Goal: Find contact information: Find contact information

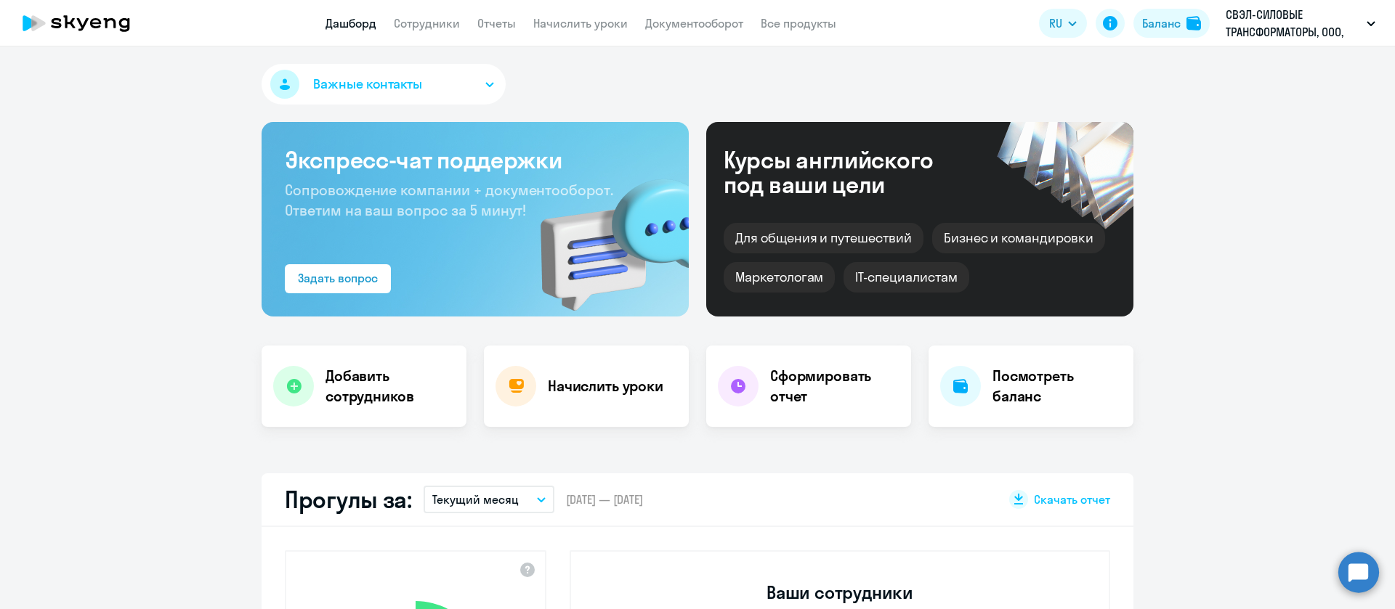
click at [406, 31] on app-menu-item-link "Сотрудники" at bounding box center [427, 24] width 66 height 18
click at [422, 17] on link "Сотрудники" at bounding box center [427, 23] width 66 height 15
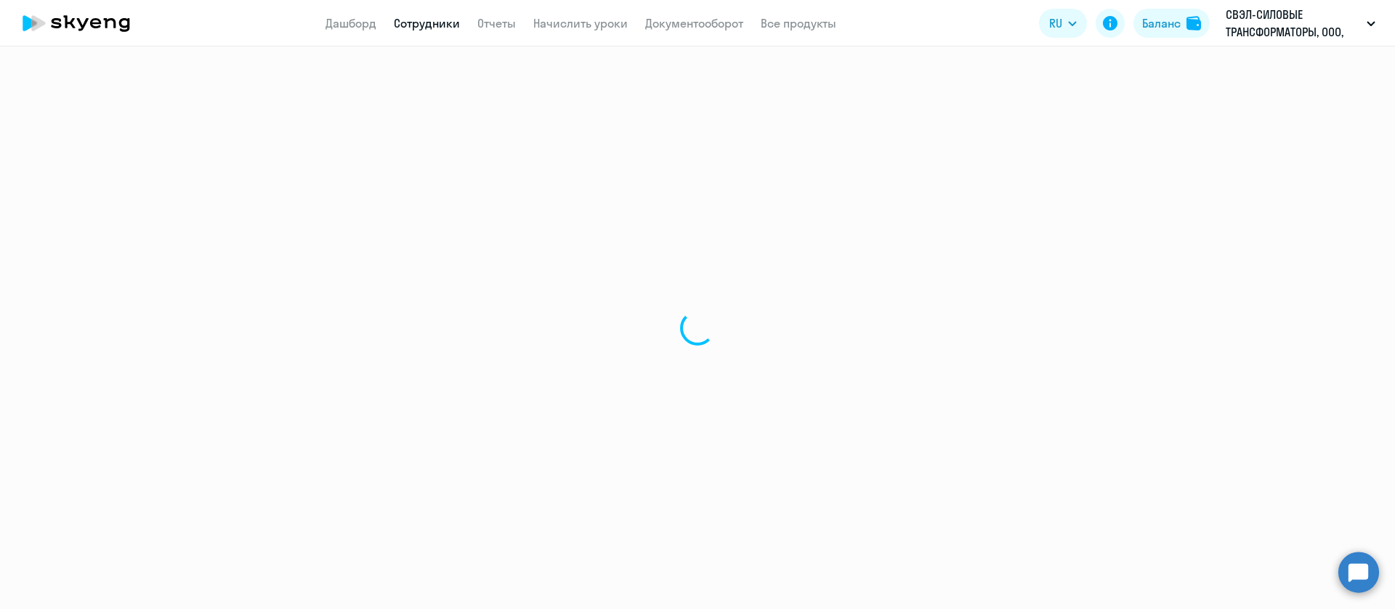
select select "30"
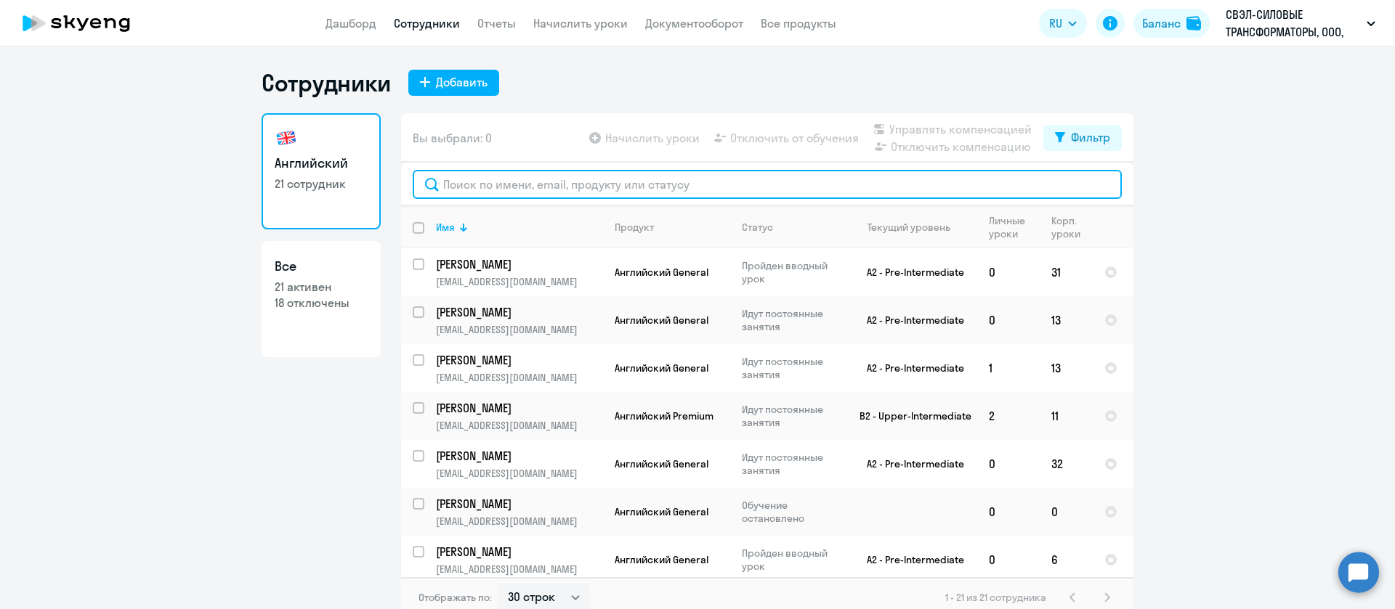
click at [469, 178] on input "text" at bounding box center [767, 184] width 709 height 29
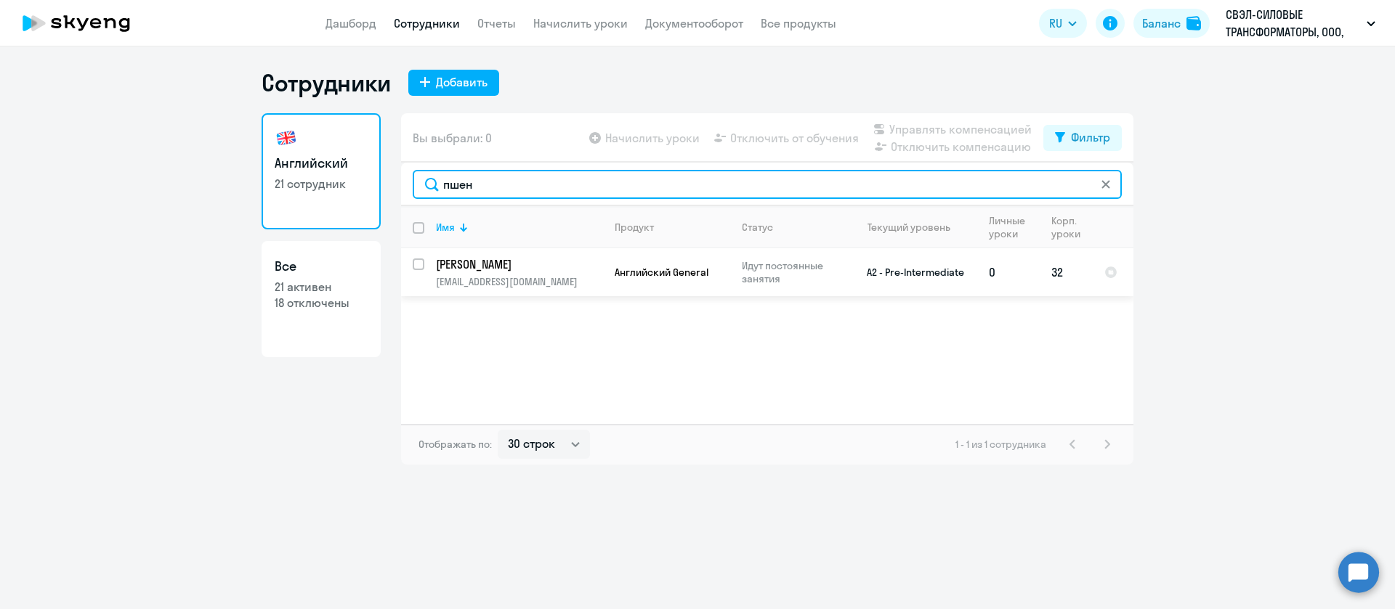
type input "пшен"
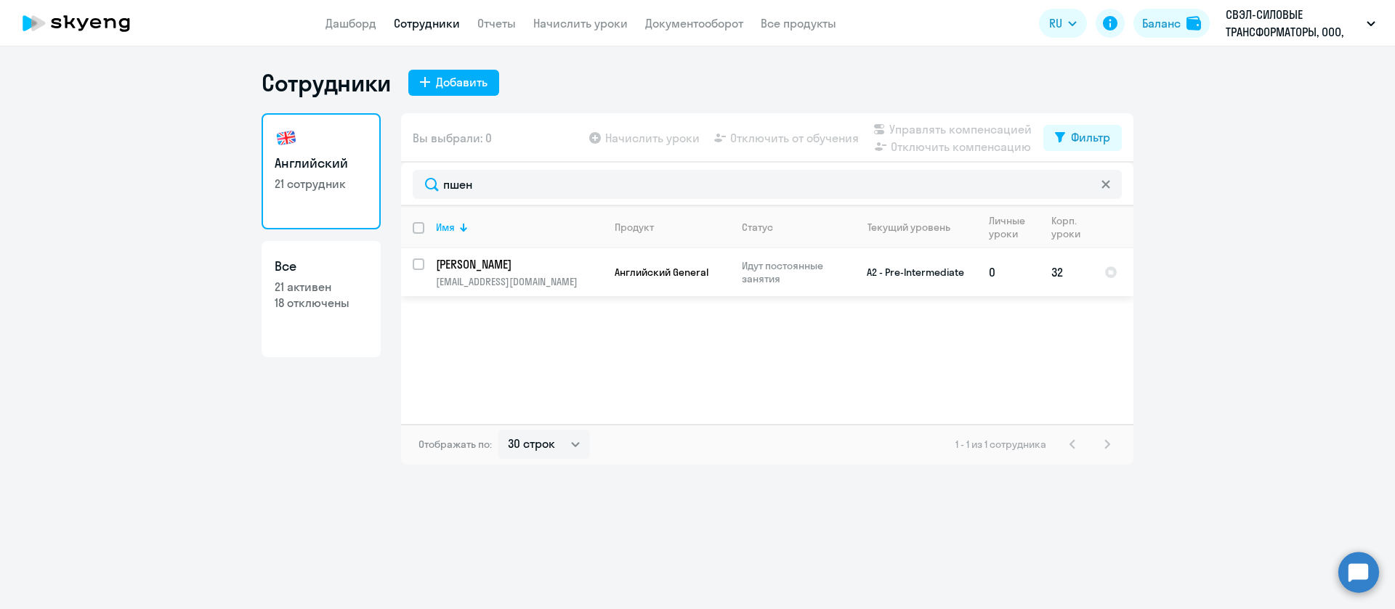
click at [495, 280] on p "[EMAIL_ADDRESS][DOMAIN_NAME]" at bounding box center [519, 281] width 166 height 13
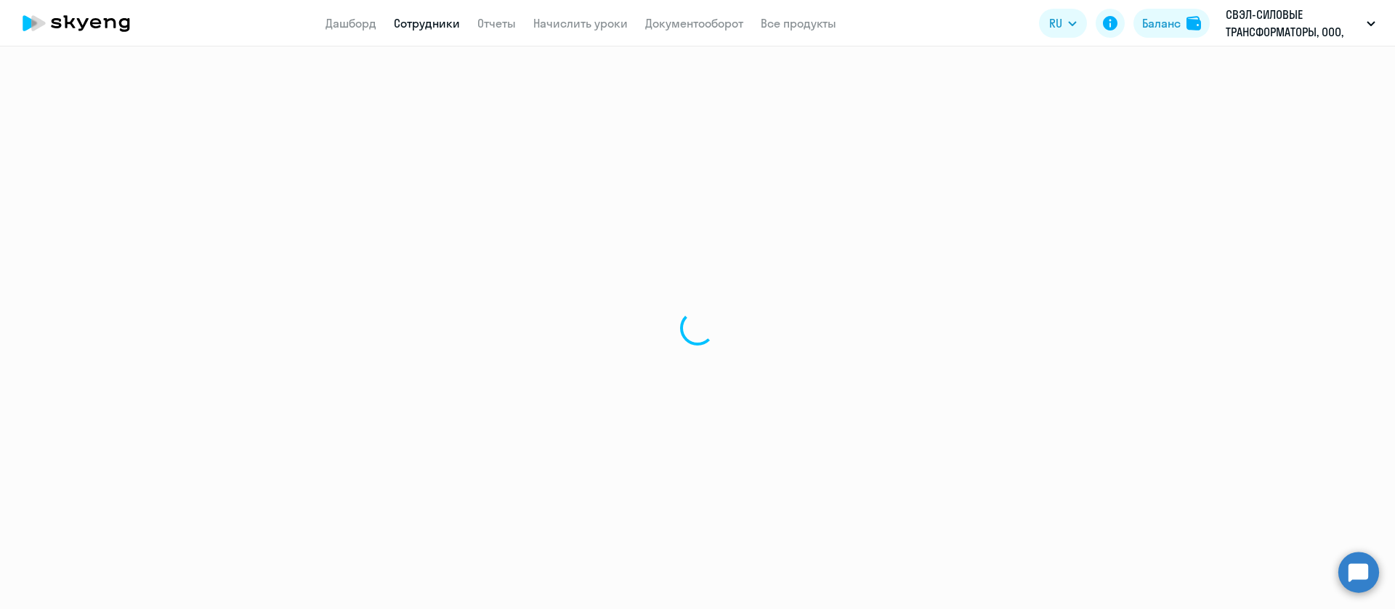
select select "english"
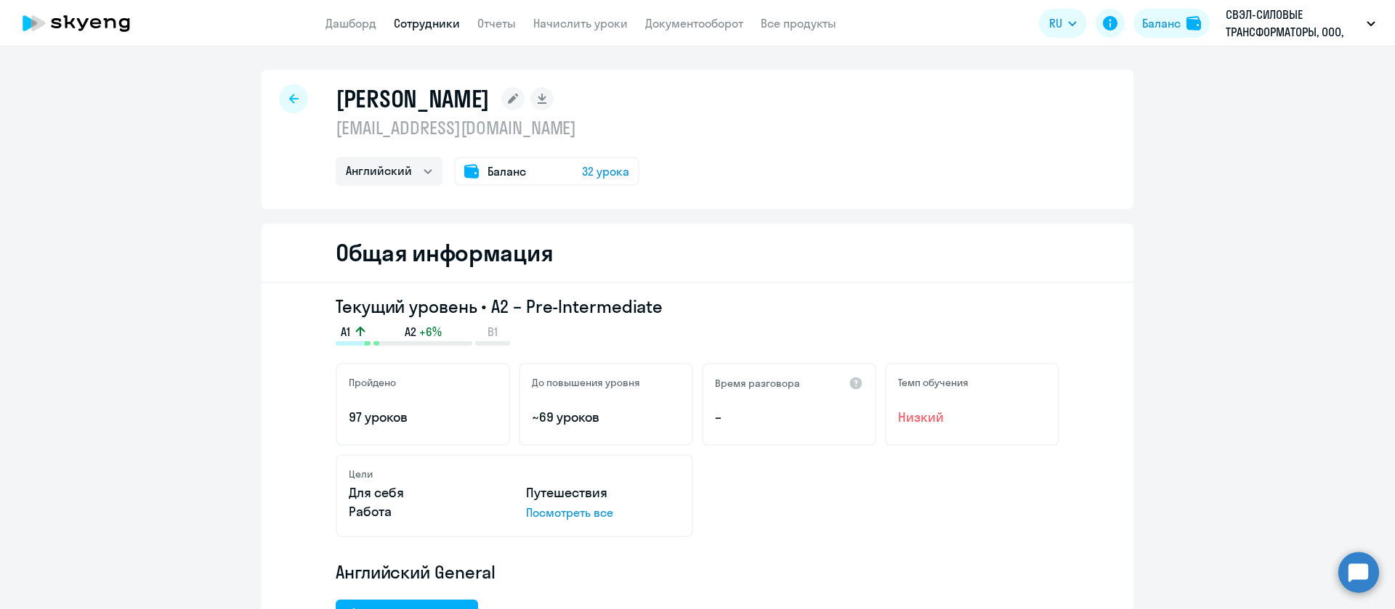
drag, startPoint x: 487, startPoint y: 133, endPoint x: 323, endPoint y: 127, distance: 163.5
click at [323, 127] on div "[PERSON_NAME] [EMAIL_ADDRESS][DOMAIN_NAME] Английский Баланс 32 урока" at bounding box center [698, 139] width 872 height 139
copy p "[EMAIL_ADDRESS][DOMAIN_NAME]"
